Goal: Task Accomplishment & Management: Complete application form

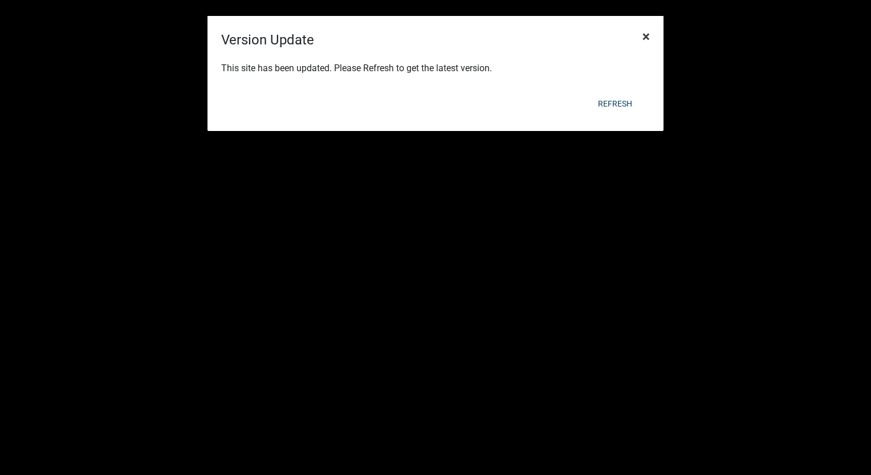
click at [647, 42] on span "×" at bounding box center [645, 36] width 7 height 16
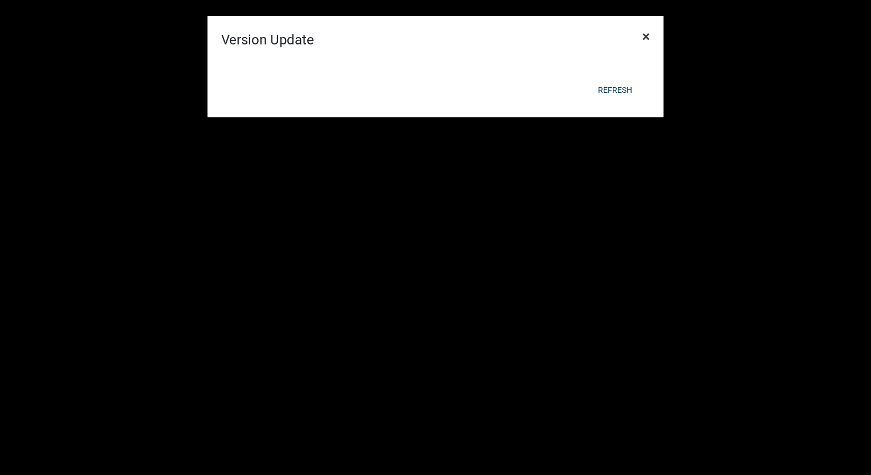
click at [647, 42] on span "×" at bounding box center [645, 36] width 7 height 16
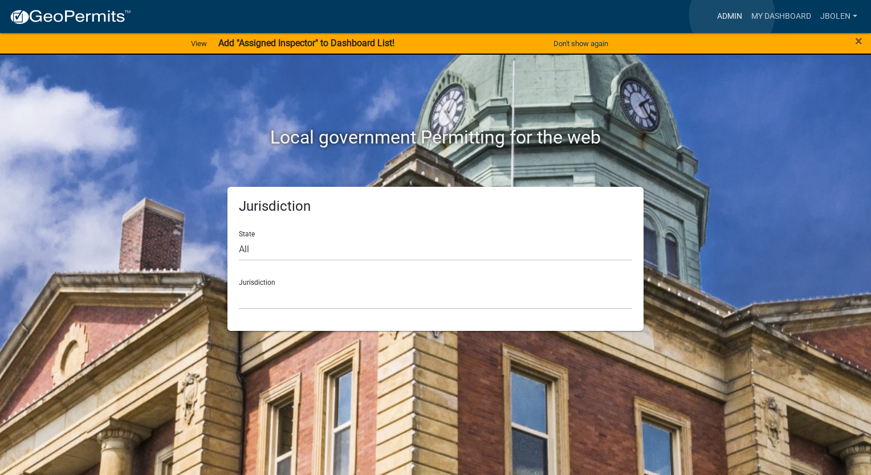
click at [732, 15] on link "Admin" at bounding box center [729, 17] width 34 height 22
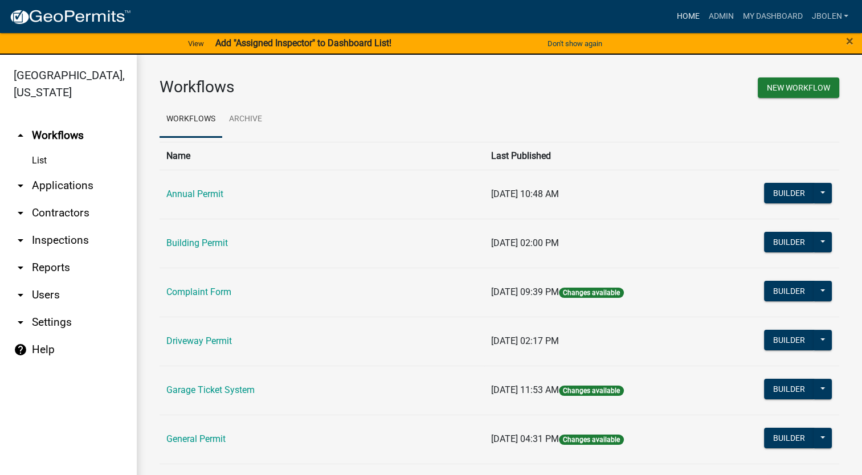
click at [685, 17] on link "Home" at bounding box center [688, 17] width 32 height 22
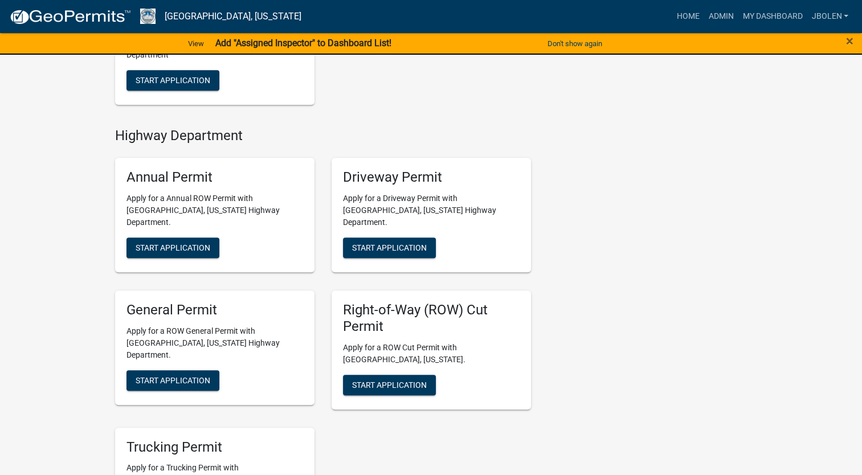
scroll to position [570, 0]
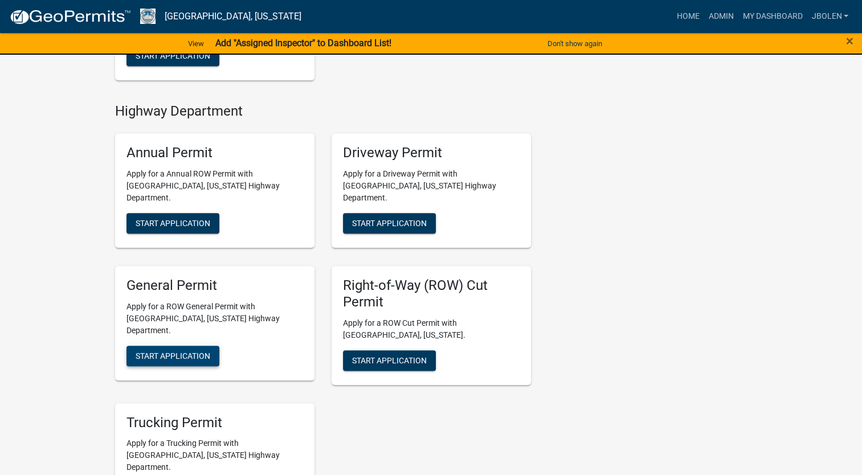
click at [189, 346] on button "Start Application" at bounding box center [173, 356] width 93 height 21
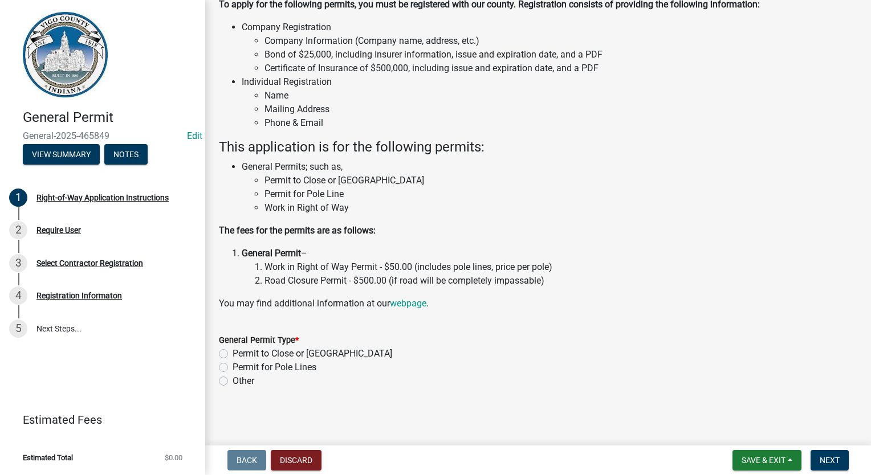
scroll to position [88, 0]
click at [232, 354] on label "Permit to Close or [GEOGRAPHIC_DATA]" at bounding box center [312, 353] width 160 height 14
click at [232, 353] on input "Permit to Close or [GEOGRAPHIC_DATA]" at bounding box center [235, 349] width 7 height 7
radio input "true"
click at [826, 468] on button "Next" at bounding box center [829, 460] width 38 height 21
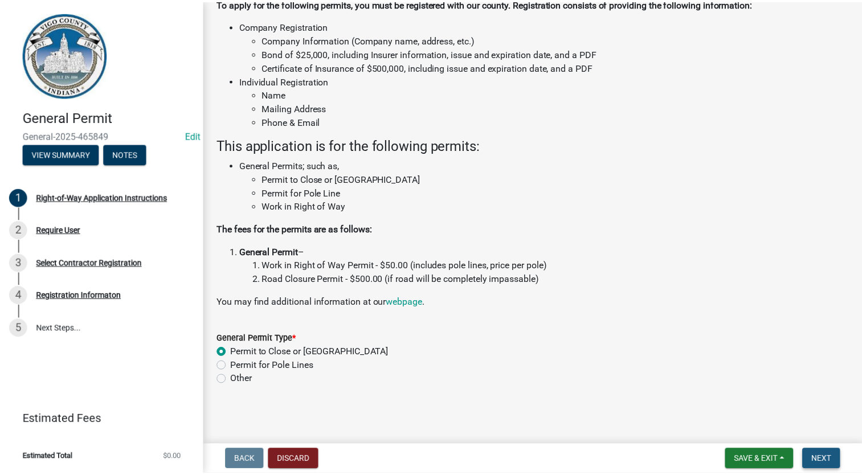
scroll to position [0, 0]
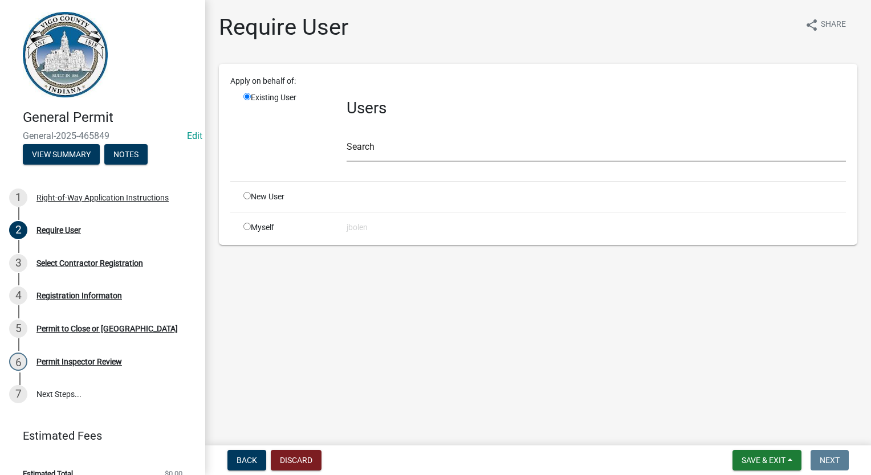
click at [249, 227] on input "radio" at bounding box center [246, 226] width 7 height 7
radio input "true"
radio input "false"
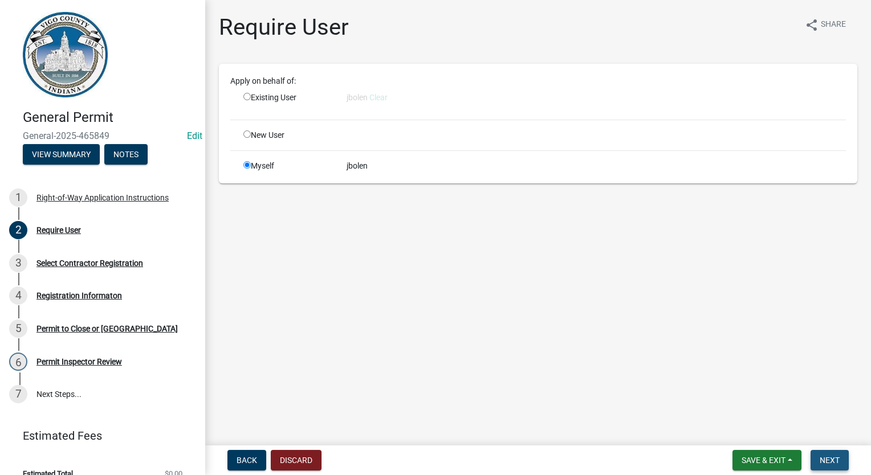
click at [821, 458] on span "Next" at bounding box center [829, 460] width 20 height 9
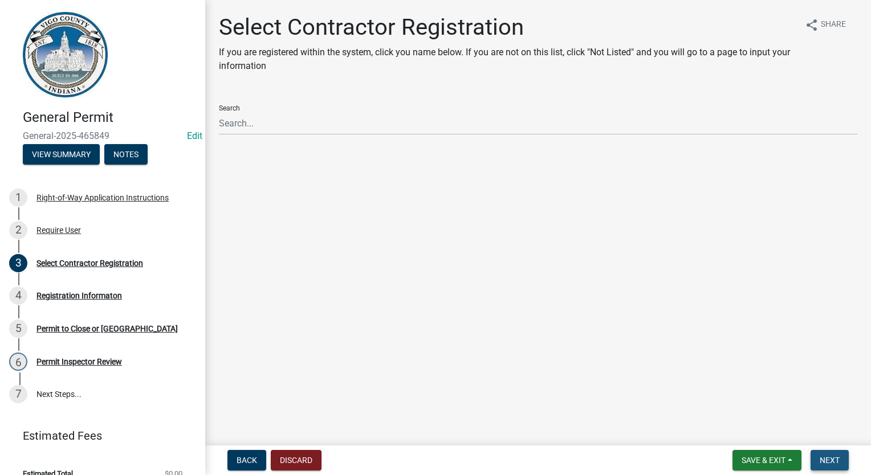
click at [832, 456] on span "Next" at bounding box center [829, 460] width 20 height 9
click at [245, 459] on span "Back" at bounding box center [246, 460] width 21 height 9
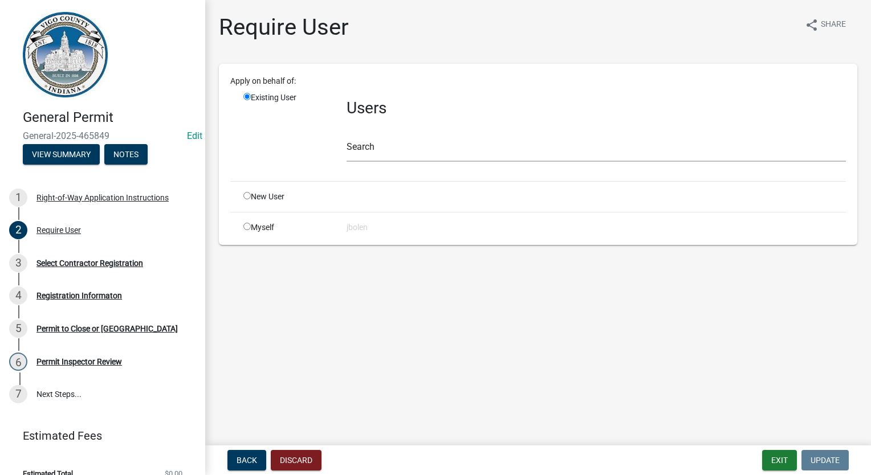
drag, startPoint x: 245, startPoint y: 225, endPoint x: 288, endPoint y: 246, distance: 47.9
click at [245, 226] on input "radio" at bounding box center [246, 226] width 7 height 7
radio input "true"
radio input "false"
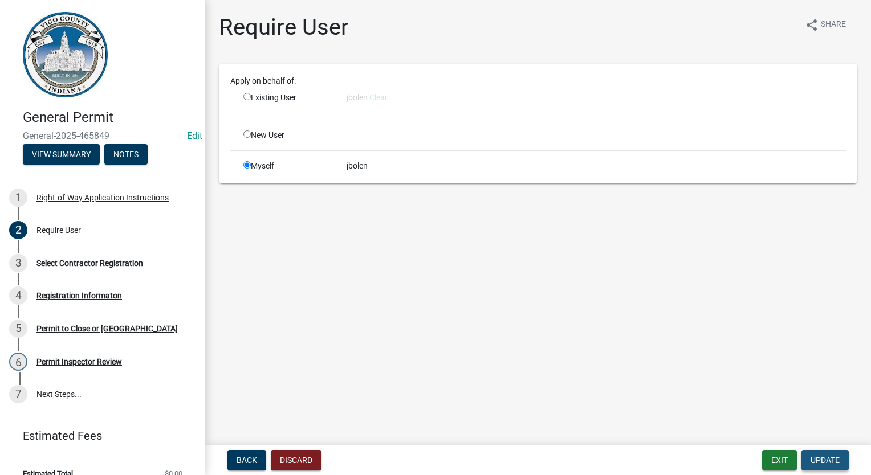
click at [830, 465] on button "Update" at bounding box center [824, 460] width 47 height 21
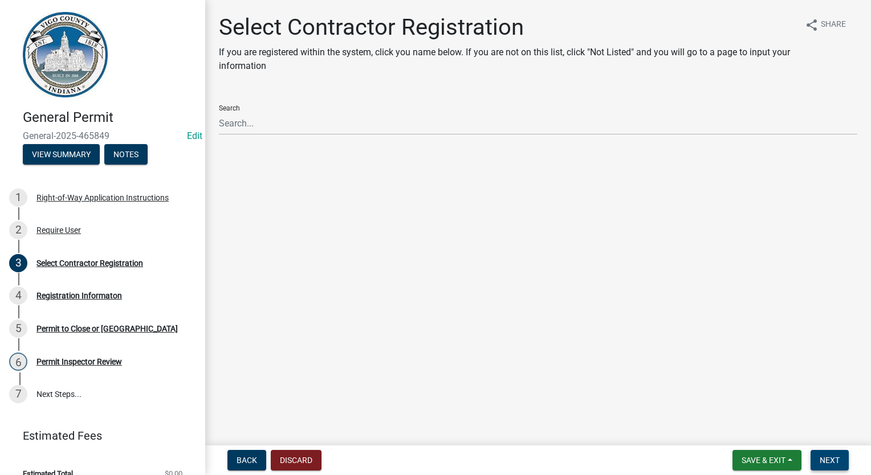
click at [830, 465] on button "Next" at bounding box center [829, 460] width 38 height 21
click at [250, 460] on span "Back" at bounding box center [246, 460] width 21 height 9
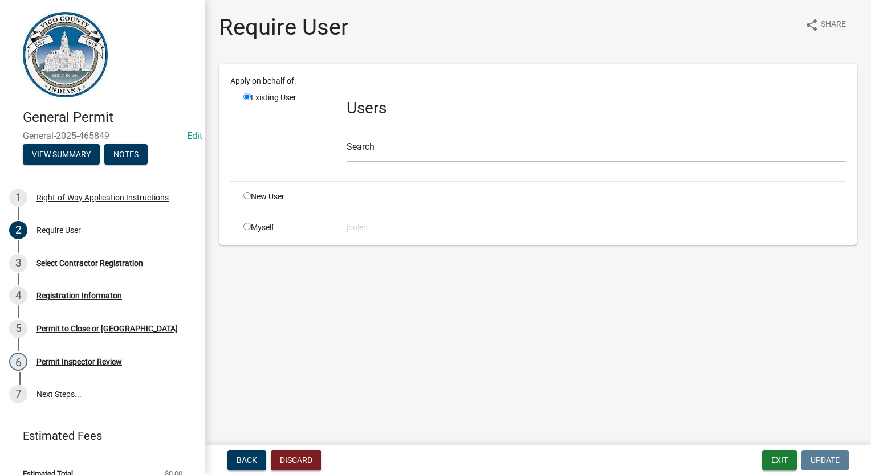
click at [246, 226] on input "radio" at bounding box center [246, 226] width 7 height 7
radio input "true"
radio input "false"
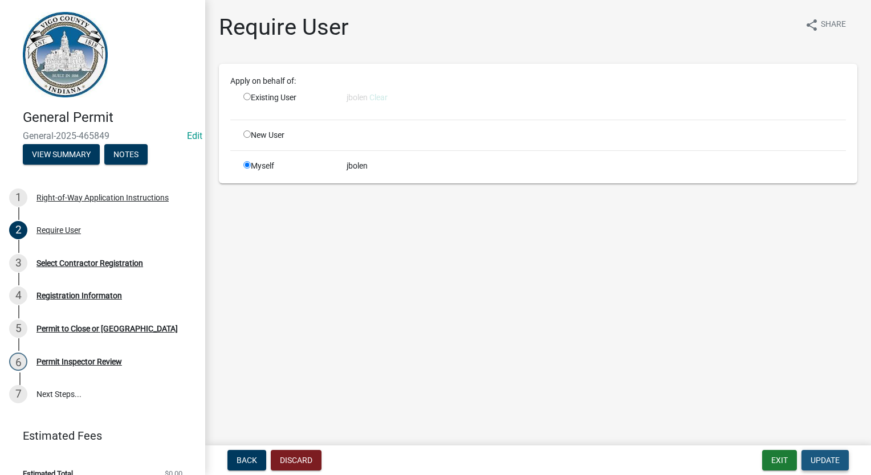
click at [818, 467] on button "Update" at bounding box center [824, 460] width 47 height 21
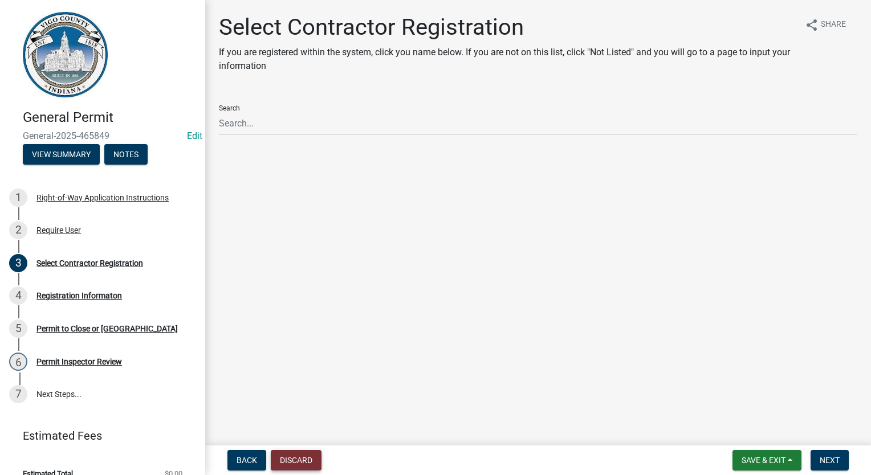
click at [295, 456] on button "Discard" at bounding box center [296, 460] width 51 height 21
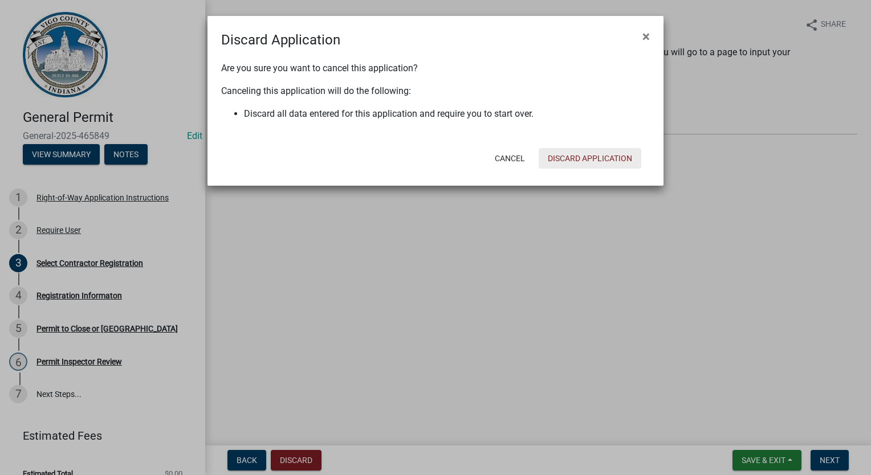
click at [611, 149] on button "Discard Application" at bounding box center [589, 158] width 103 height 21
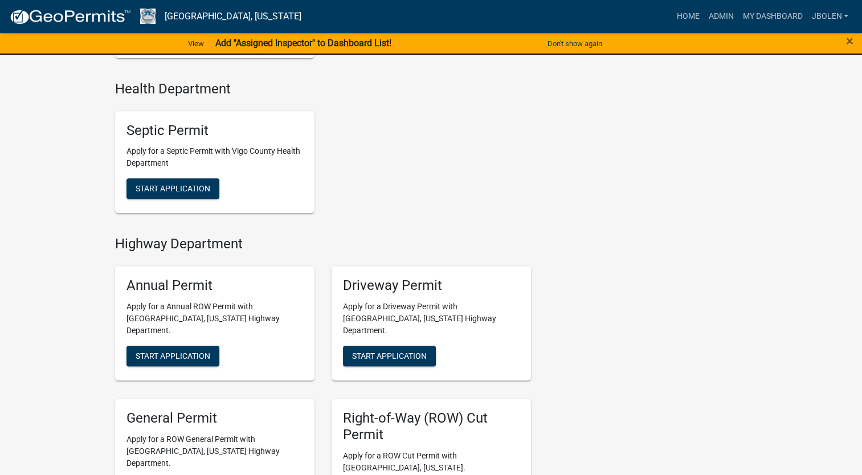
scroll to position [570, 0]
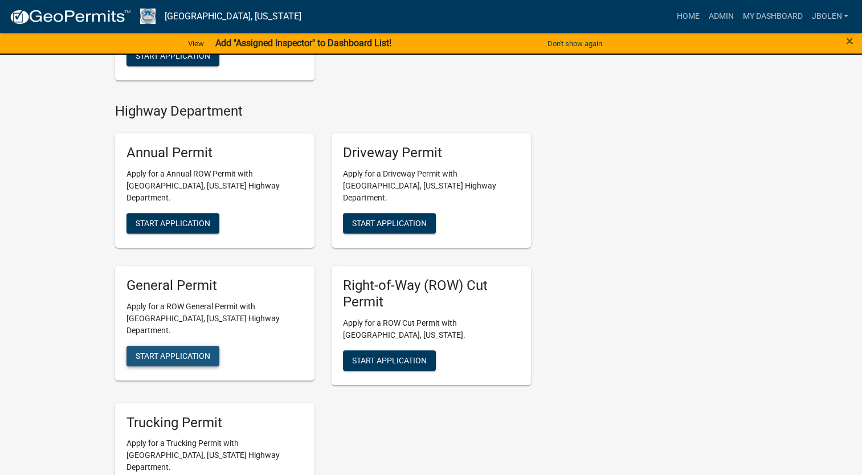
click at [172, 351] on span "Start Application" at bounding box center [173, 355] width 75 height 9
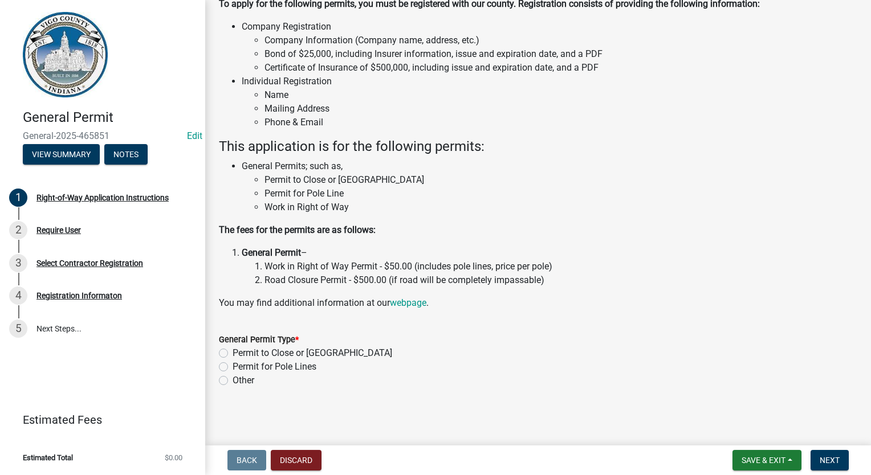
scroll to position [88, 0]
click at [232, 351] on label "Permit to Close or [GEOGRAPHIC_DATA]" at bounding box center [312, 353] width 160 height 14
click at [232, 351] on input "Permit to Close or [GEOGRAPHIC_DATA]" at bounding box center [235, 349] width 7 height 7
radio input "true"
click at [827, 465] on button "Next" at bounding box center [829, 460] width 38 height 21
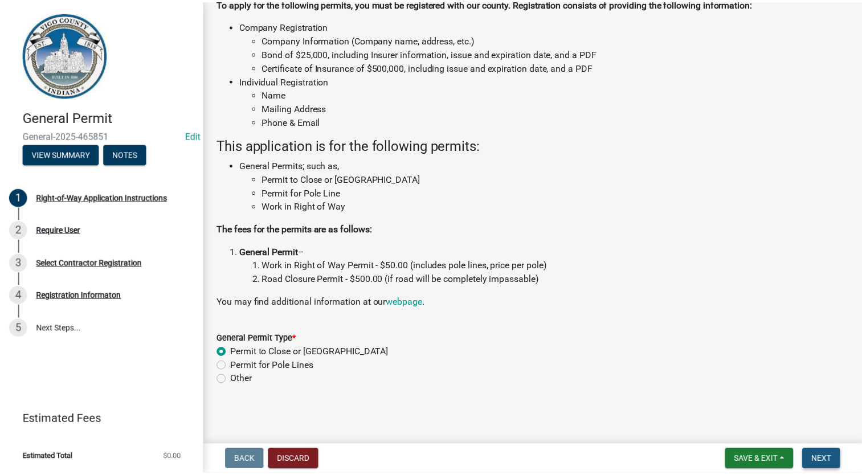
scroll to position [0, 0]
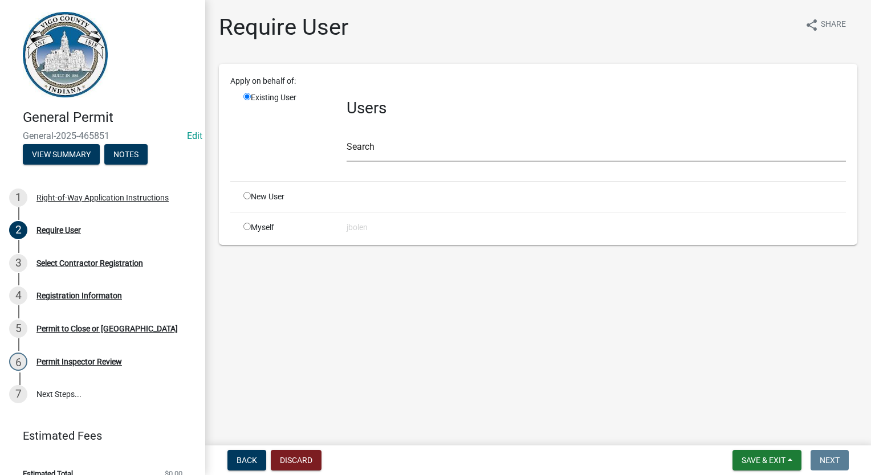
click at [245, 227] on input "radio" at bounding box center [246, 226] width 7 height 7
radio input "true"
radio input "false"
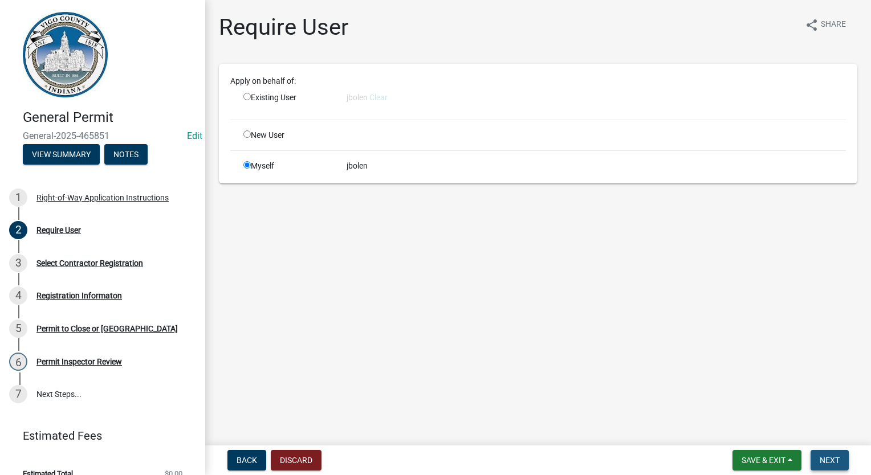
click at [829, 466] on button "Next" at bounding box center [829, 460] width 38 height 21
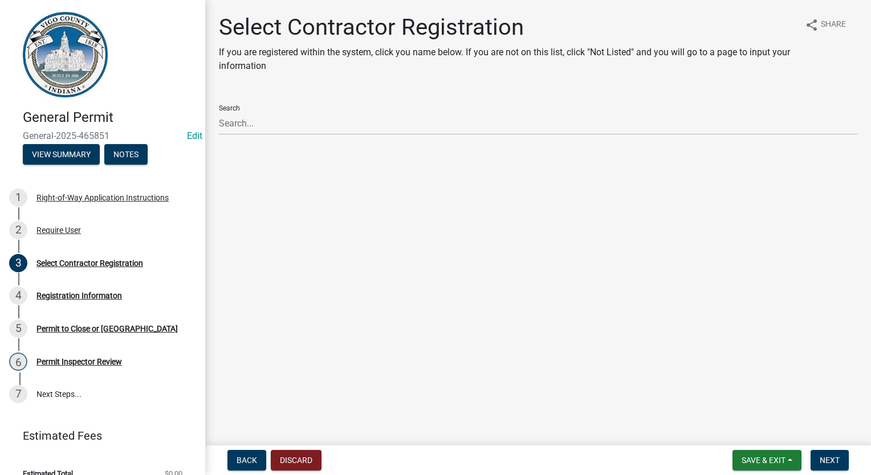
drag, startPoint x: 297, startPoint y: 107, endPoint x: 297, endPoint y: 113, distance: 6.3
click at [297, 108] on div "Search" at bounding box center [538, 115] width 638 height 39
click at [296, 116] on input "Search" at bounding box center [538, 123] width 638 height 23
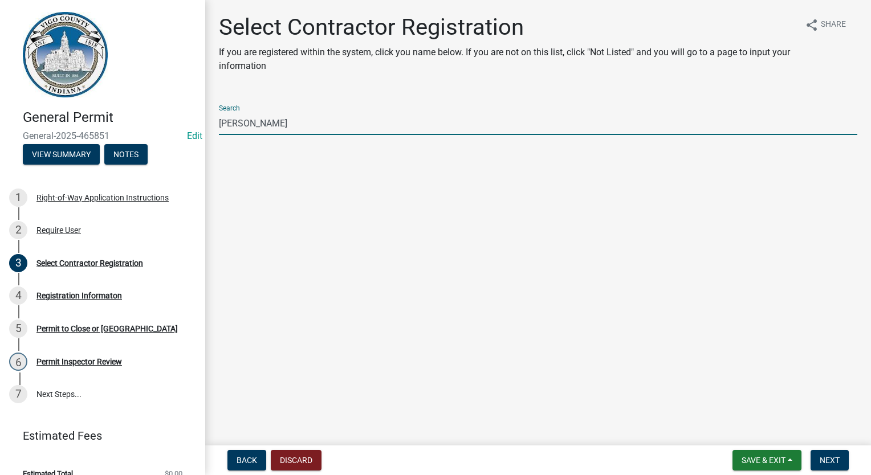
drag, startPoint x: 262, startPoint y: 130, endPoint x: 197, endPoint y: 122, distance: 65.0
click at [197, 122] on div "General Permit General-2025-465851 Edit View Summary Notes 1 Right-of-Way Appli…" at bounding box center [435, 237] width 871 height 475
type input "jbolen"
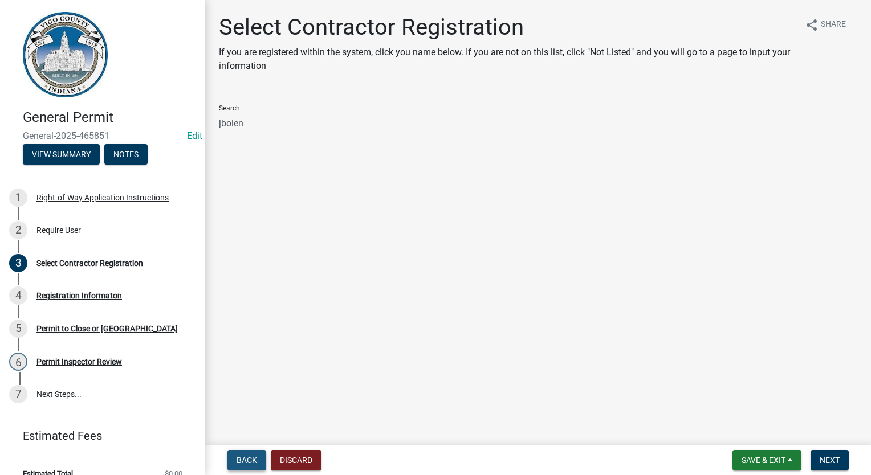
click at [248, 462] on span "Back" at bounding box center [246, 460] width 21 height 9
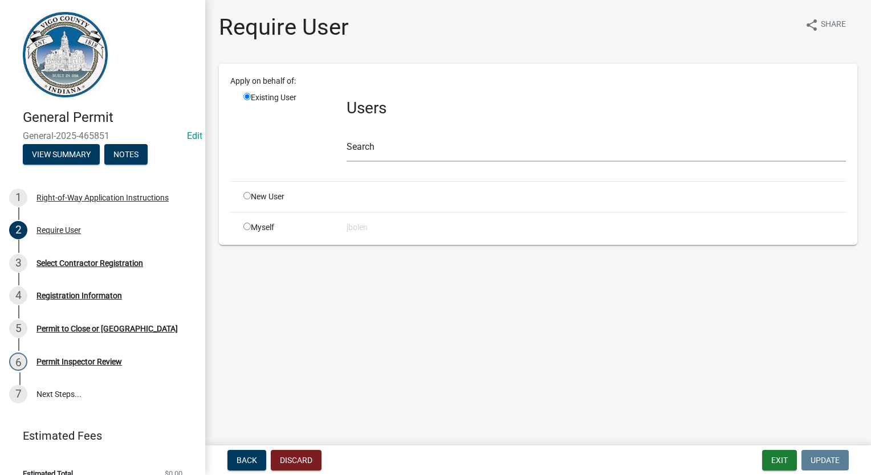
click at [253, 231] on div "Myself" at bounding box center [286, 228] width 103 height 12
click at [246, 226] on input "radio" at bounding box center [246, 226] width 7 height 7
radio input "true"
radio input "false"
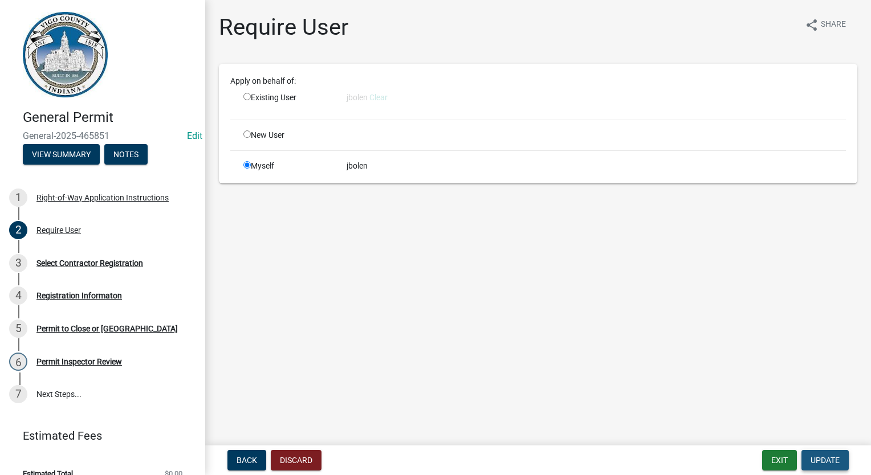
click at [825, 466] on button "Update" at bounding box center [824, 460] width 47 height 21
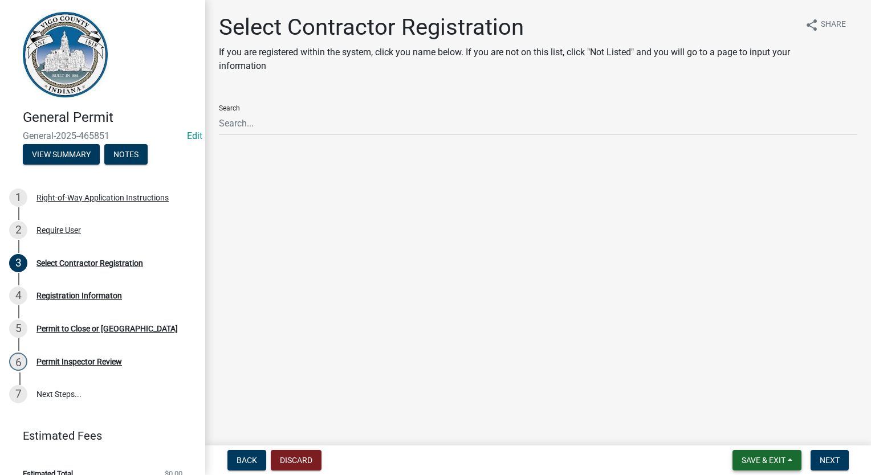
click at [746, 458] on span "Save & Exit" at bounding box center [763, 460] width 44 height 9
click at [750, 434] on button "Save & Exit" at bounding box center [755, 430] width 91 height 27
